Goal: Use online tool/utility

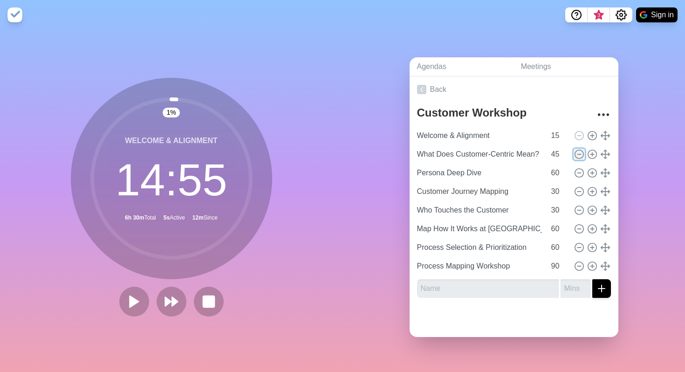
click at [578, 154] on line at bounding box center [578, 154] width 3 height 0
type input "Persona Deep Dive"
type input "60"
type input "Customer Journey Mapping"
type input "30"
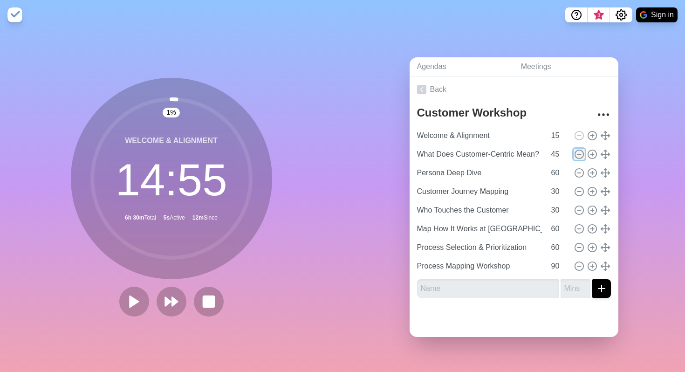
type input "Who Touches the Customer"
type input "Map How It Works at [GEOGRAPHIC_DATA]"
type input "60"
type input "Process Selection & Prioritization"
type input "Process Mapping Workshop"
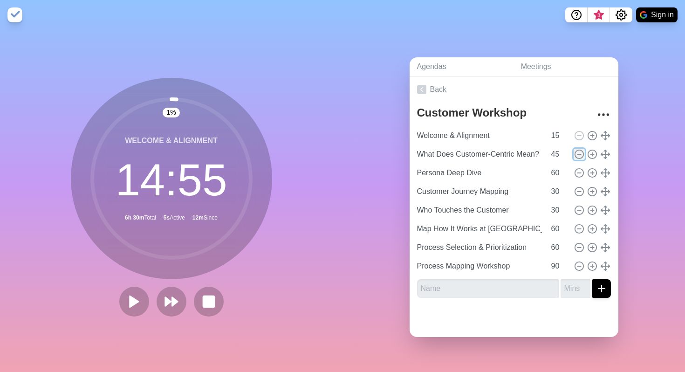
type input "90"
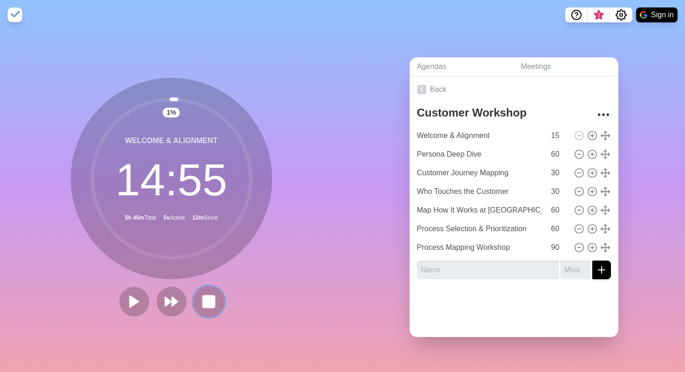
click at [206, 304] on rect at bounding box center [209, 301] width 12 height 12
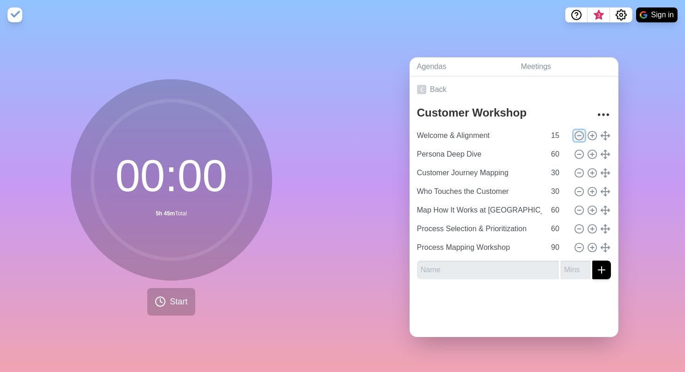
click at [579, 133] on icon at bounding box center [579, 135] width 10 height 10
type input "Persona Deep Dive"
type input "60"
type input "Customer Journey Mapping"
type input "30"
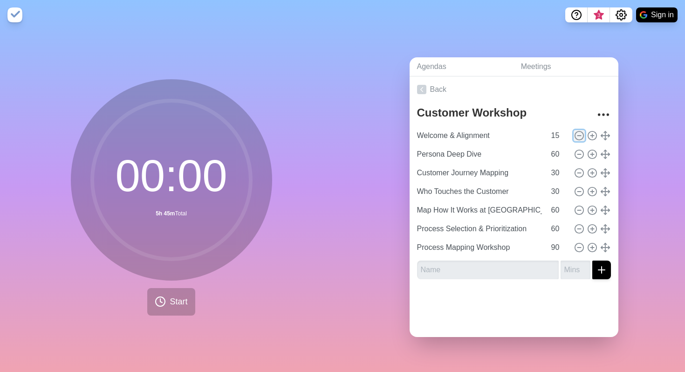
type input "Who Touches the Customer"
type input "Map How It Works at [GEOGRAPHIC_DATA]"
type input "60"
type input "Process Selection & Prioritization"
type input "Process Mapping Workshop"
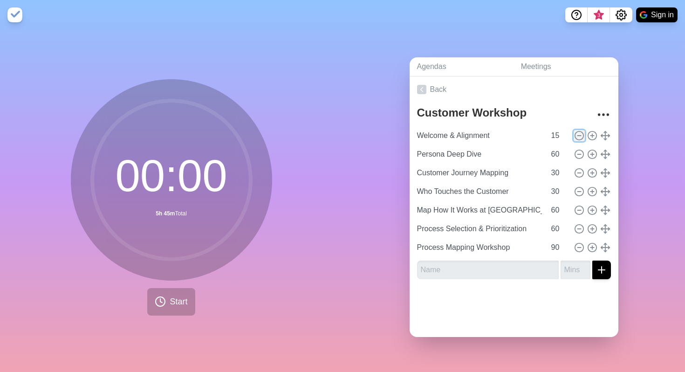
type input "90"
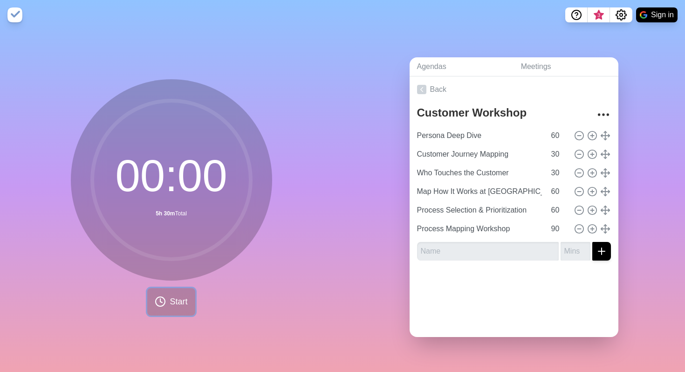
click at [177, 309] on button "Start" at bounding box center [171, 301] width 48 height 27
